Goal: Navigation & Orientation: Find specific page/section

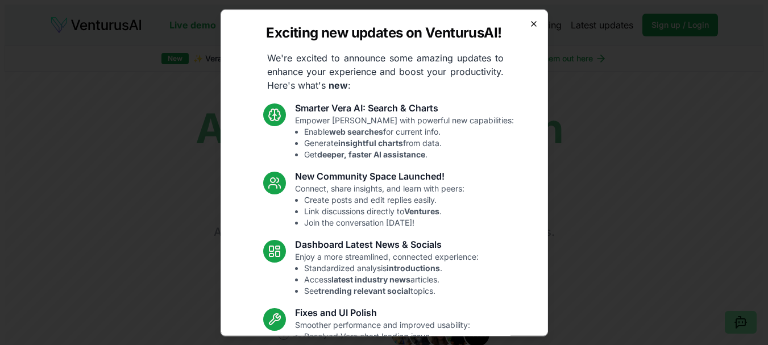
click at [531, 24] on icon "button" at bounding box center [533, 23] width 5 height 5
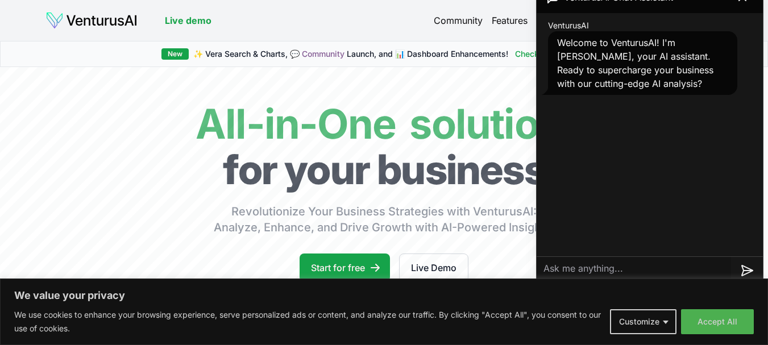
scroll to position [188, 0]
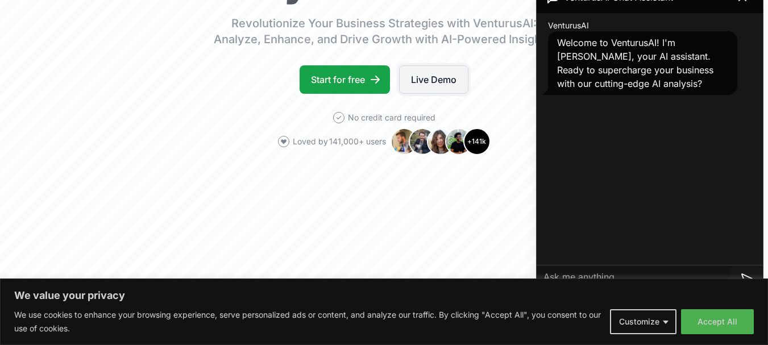
click at [420, 74] on link "Live Demo" at bounding box center [433, 79] width 69 height 28
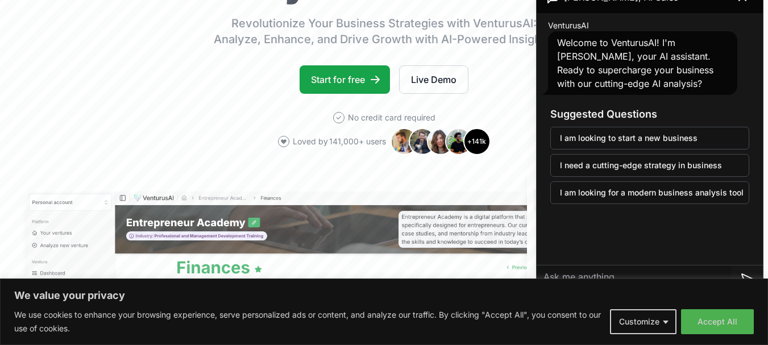
click at [715, 338] on div "We value your privacy We use cookies to enhance your browsing experience, serve…" at bounding box center [384, 311] width 768 height 66
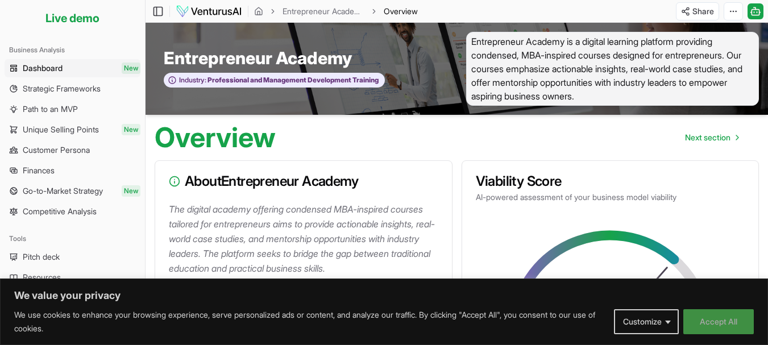
click at [715, 318] on button "Accept All" at bounding box center [718, 321] width 70 height 25
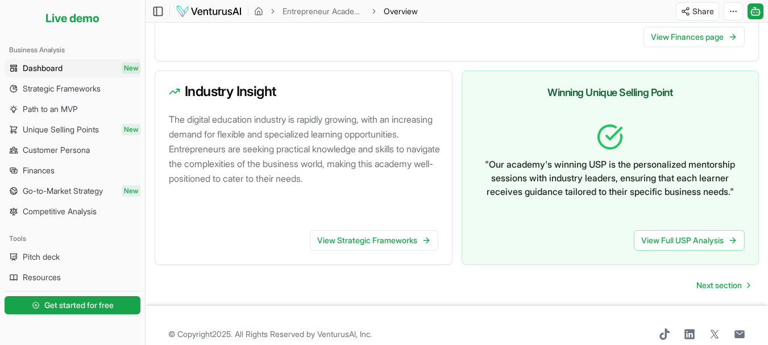
scroll to position [714, 0]
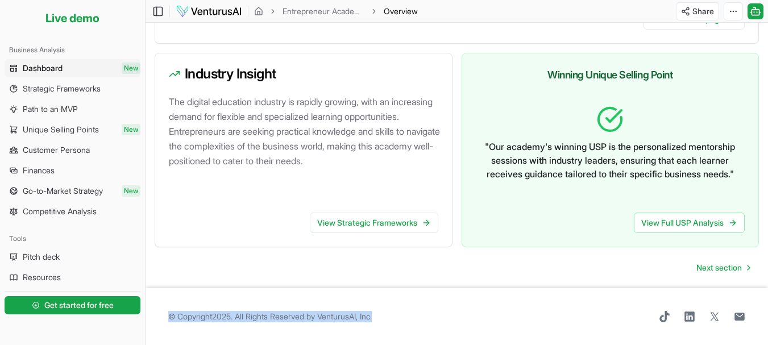
drag, startPoint x: 765, startPoint y: 298, endPoint x: 773, endPoint y: 273, distance: 25.5
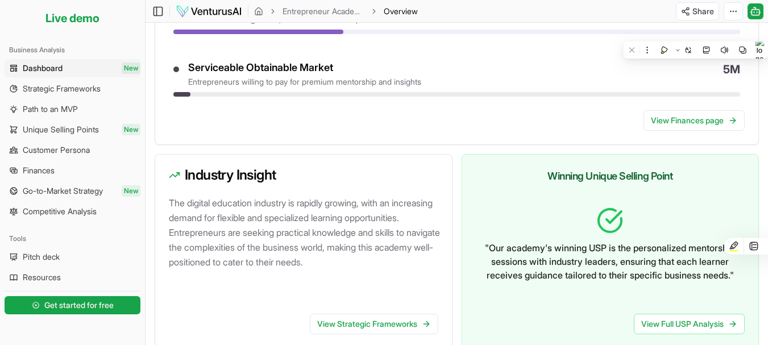
scroll to position [603, 0]
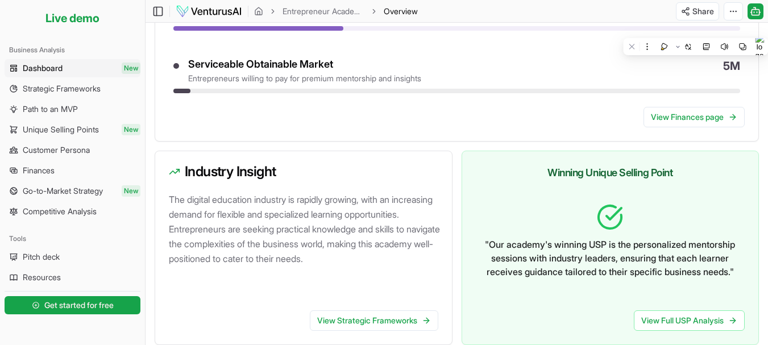
click at [487, 122] on div "View Finances page" at bounding box center [456, 124] width 603 height 34
